Goal: Task Accomplishment & Management: Use online tool/utility

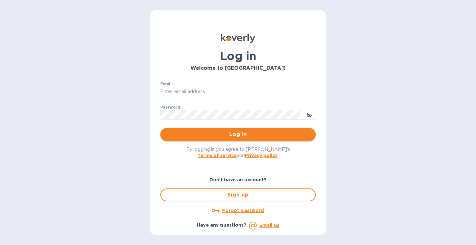
type input "[EMAIL_ADDRESS][DOMAIN_NAME]"
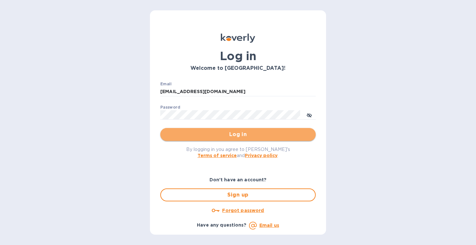
click at [230, 138] on span "Log in" at bounding box center [237, 135] width 145 height 8
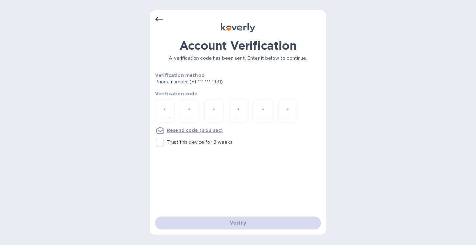
click at [164, 112] on input "number" at bounding box center [165, 111] width 8 height 12
type input "2"
type input "7"
type input "6"
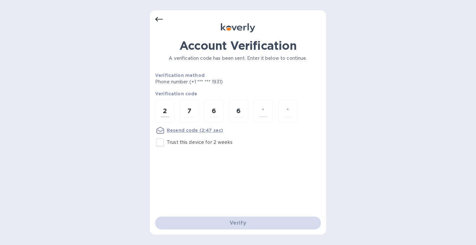
type input "2"
type input "4"
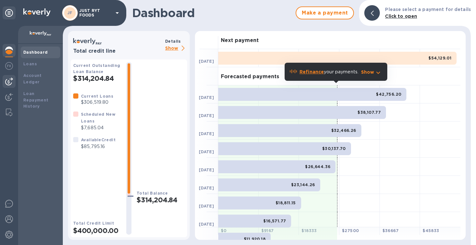
click at [13, 84] on div at bounding box center [9, 81] width 13 height 13
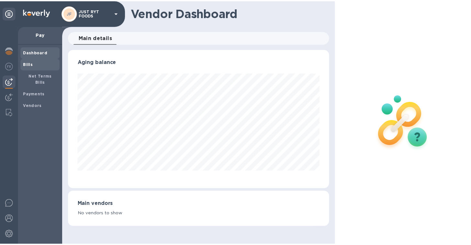
scroll to position [140, 264]
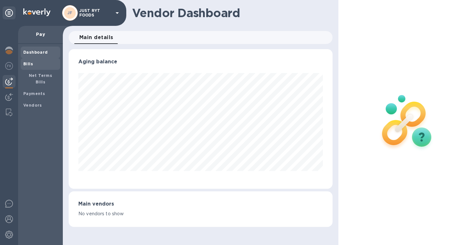
click at [26, 65] on b "Bills" at bounding box center [28, 64] width 10 height 5
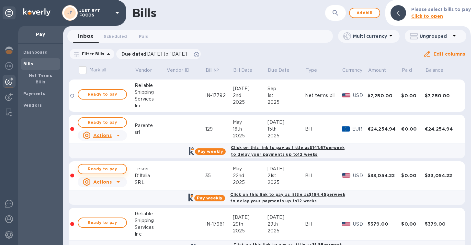
click at [112, 167] on span "Ready to pay" at bounding box center [103, 169] width 38 height 8
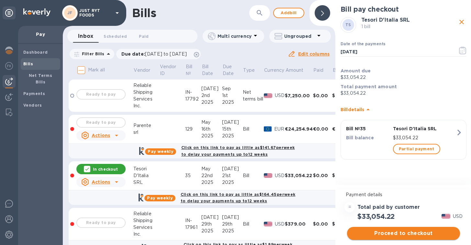
click at [392, 234] on span "Proceed to checkout" at bounding box center [403, 234] width 103 height 8
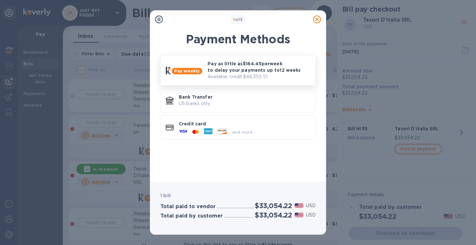
click at [269, 75] on p "Available credit: $66,355.51" at bounding box center [258, 76] width 103 height 7
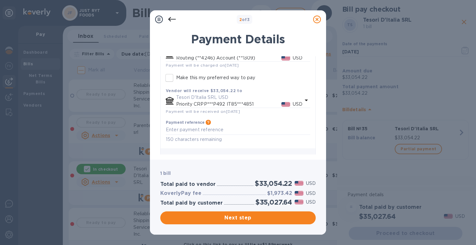
scroll to position [178, 0]
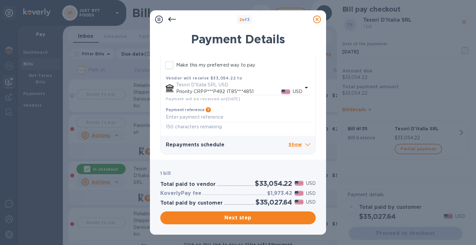
click at [301, 143] on p "Show" at bounding box center [299, 145] width 22 height 8
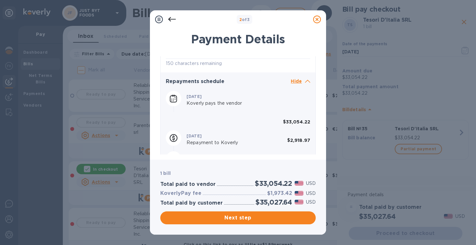
scroll to position [245, 0]
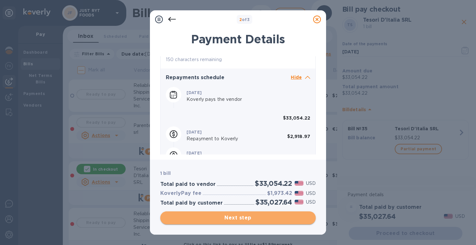
click at [264, 214] on button "Next step" at bounding box center [237, 218] width 155 height 13
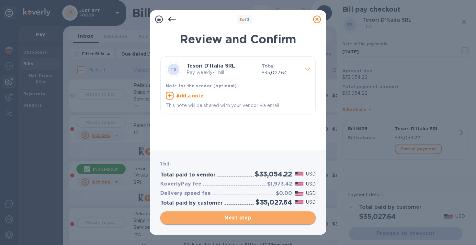
click at [264, 214] on button "Next step" at bounding box center [237, 218] width 155 height 13
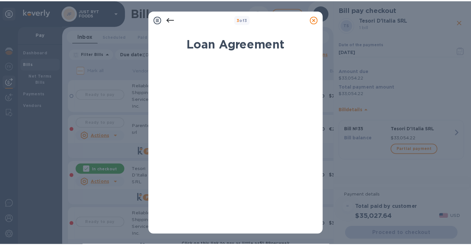
scroll to position [123, 0]
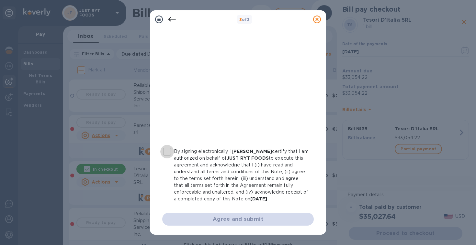
click at [168, 145] on input "By signing electronically, I [PERSON_NAME] certify that I am authorized on beha…" at bounding box center [167, 152] width 14 height 14
checkbox input "true"
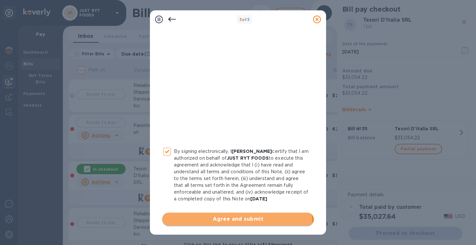
click at [237, 222] on span "Agree and submit" at bounding box center [237, 220] width 141 height 8
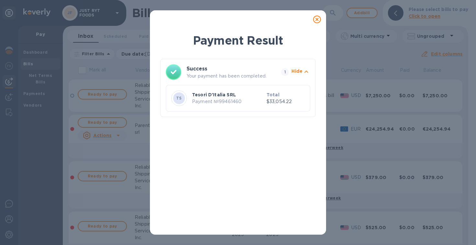
click at [316, 23] on icon at bounding box center [317, 20] width 8 height 8
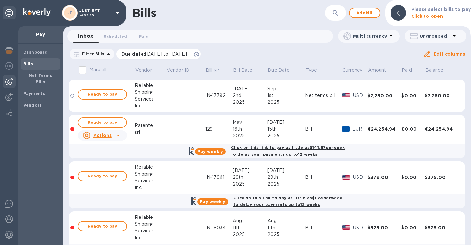
click at [199, 56] on icon at bounding box center [196, 54] width 5 height 5
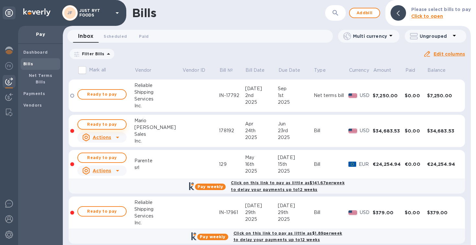
click at [106, 122] on span "Ready to pay" at bounding box center [102, 125] width 38 height 8
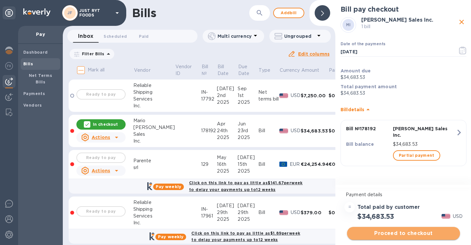
click at [398, 235] on span "Proceed to checkout" at bounding box center [403, 234] width 103 height 8
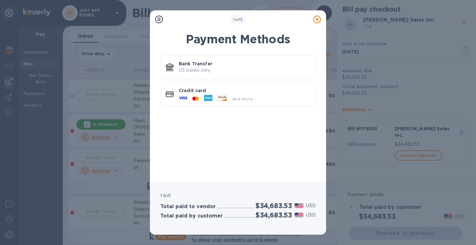
click at [318, 18] on icon at bounding box center [317, 20] width 8 height 8
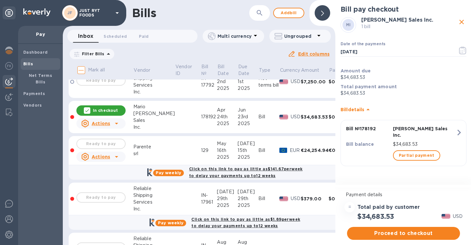
scroll to position [0, 0]
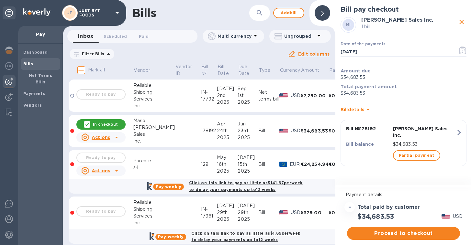
click at [88, 125] on icon at bounding box center [86, 124] width 5 height 5
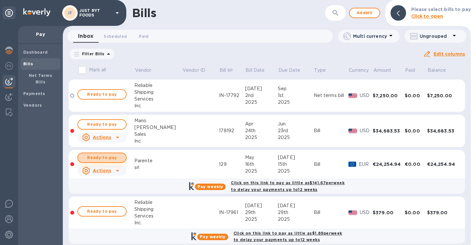
click at [103, 159] on span "Ready to pay" at bounding box center [102, 158] width 38 height 8
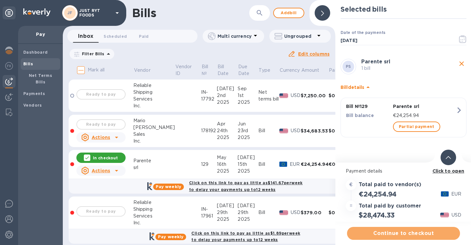
click at [395, 231] on span "Continue to checkout" at bounding box center [403, 234] width 103 height 8
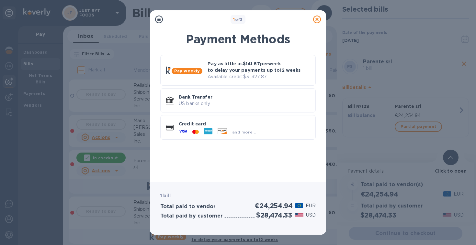
click at [317, 22] on icon at bounding box center [317, 20] width 8 height 8
